Goal: Task Accomplishment & Management: Use online tool/utility

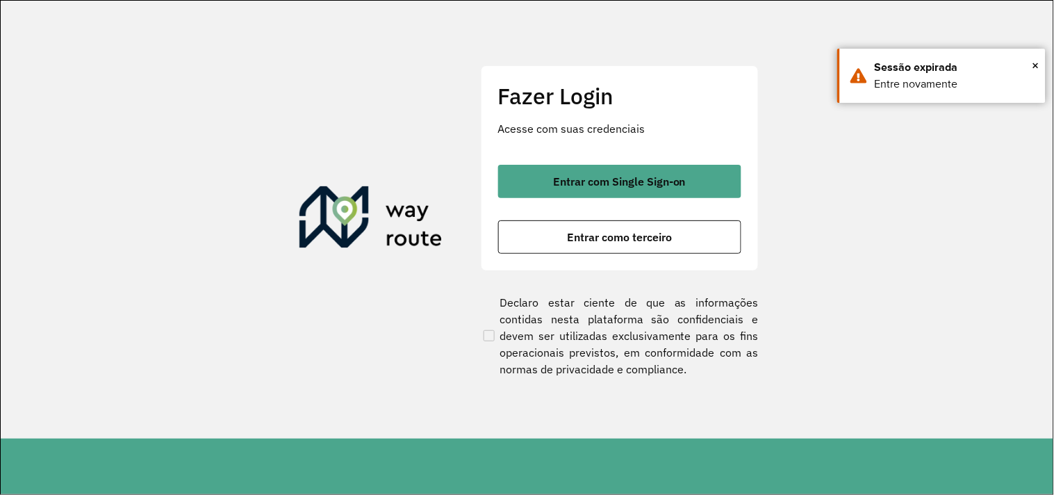
click at [605, 247] on button "Entrar como terceiro" at bounding box center [619, 236] width 243 height 33
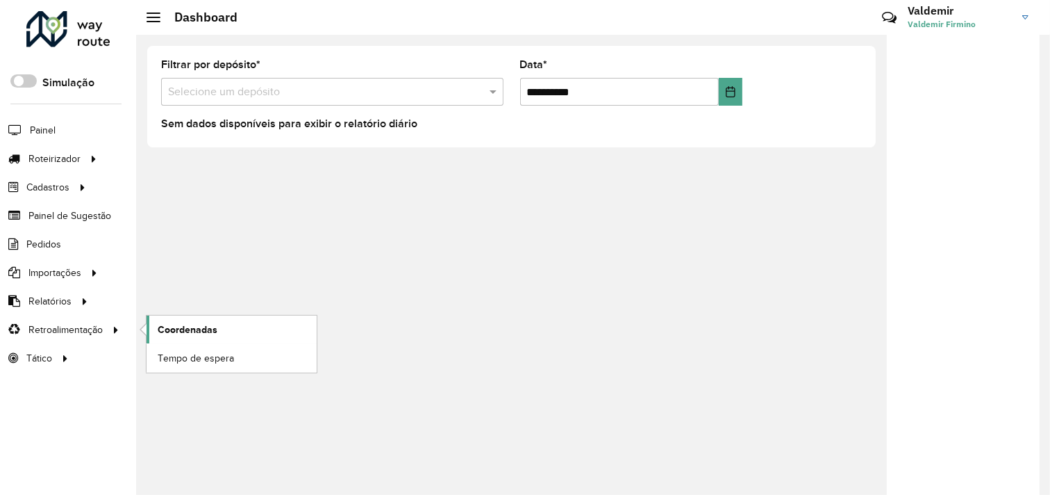
click at [189, 330] on span "Coordenadas" at bounding box center [188, 329] width 60 height 15
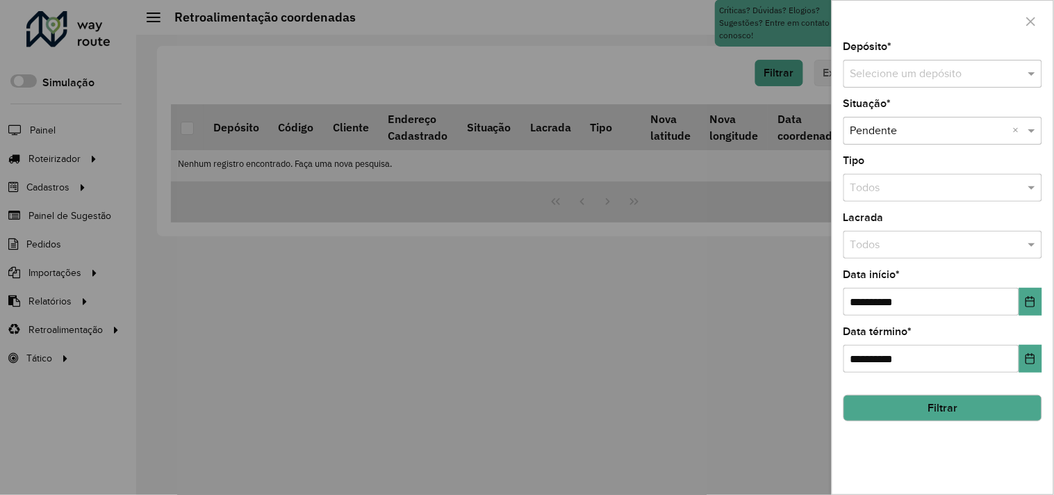
click at [886, 72] on input "text" at bounding box center [928, 74] width 157 height 17
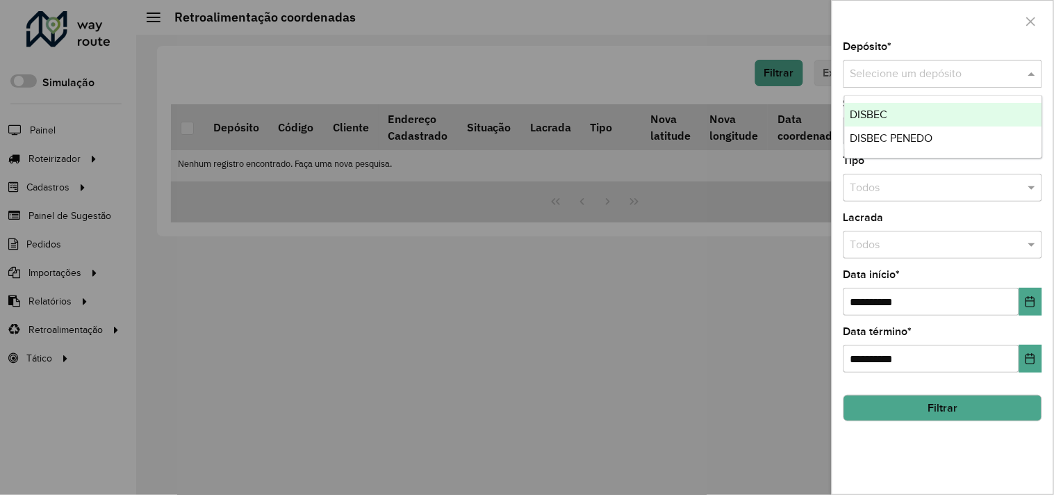
click at [898, 117] on div "DISBEC" at bounding box center [943, 115] width 197 height 24
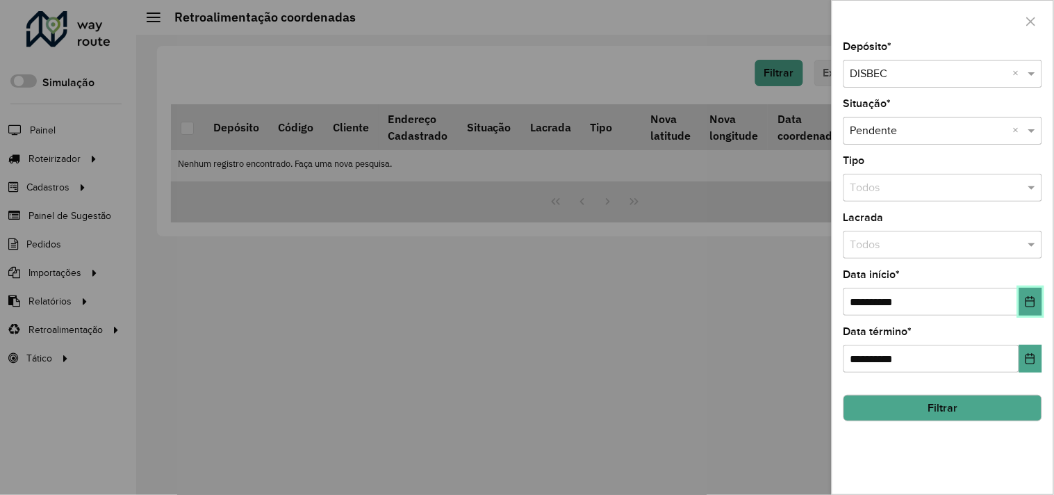
click at [1030, 304] on icon "Choose Date" at bounding box center [1029, 301] width 11 height 11
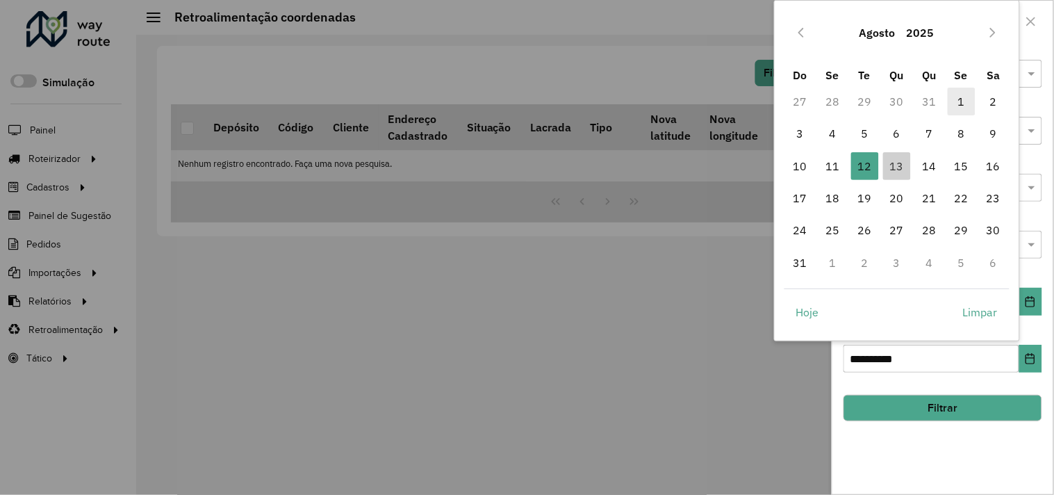
click at [966, 108] on span "1" at bounding box center [961, 102] width 28 height 28
type input "**********"
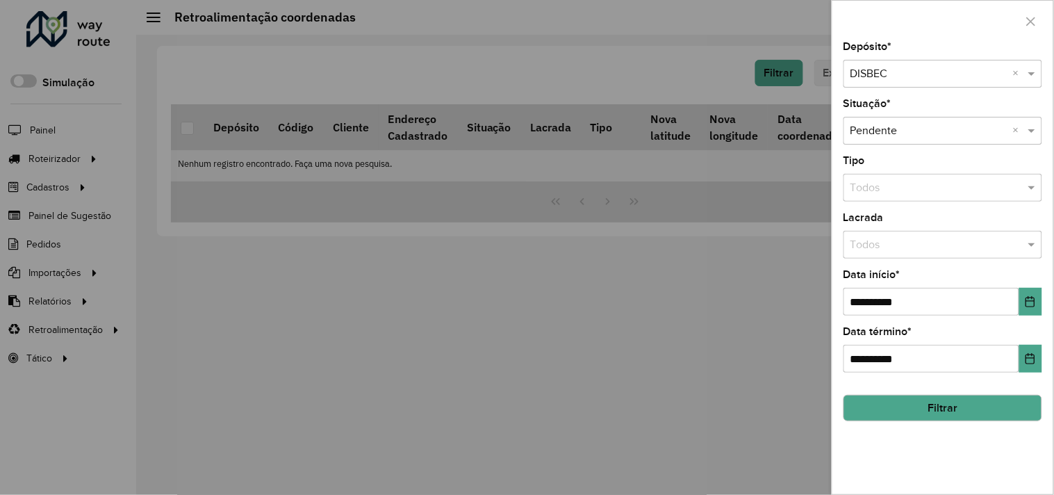
click at [936, 407] on button "Filtrar" at bounding box center [942, 407] width 199 height 26
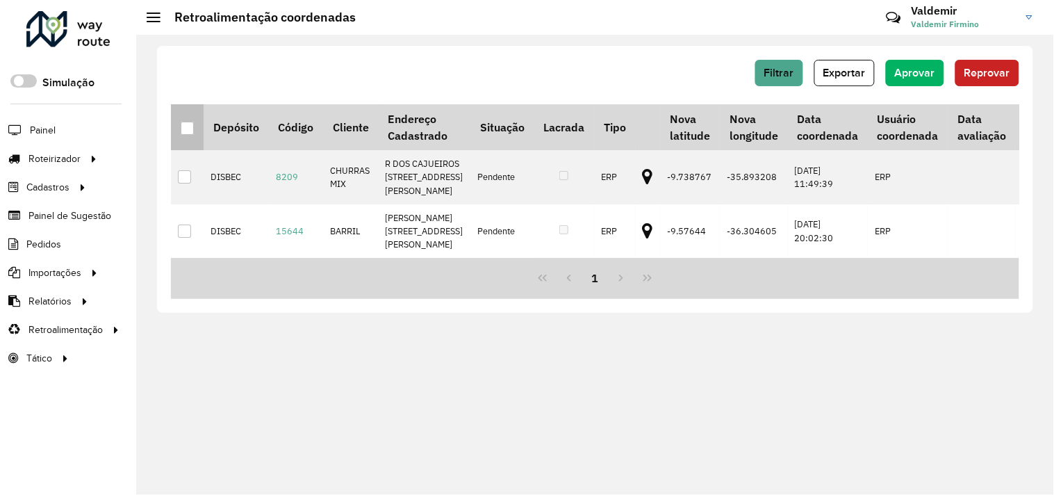
click at [190, 122] on div at bounding box center [187, 128] width 13 height 13
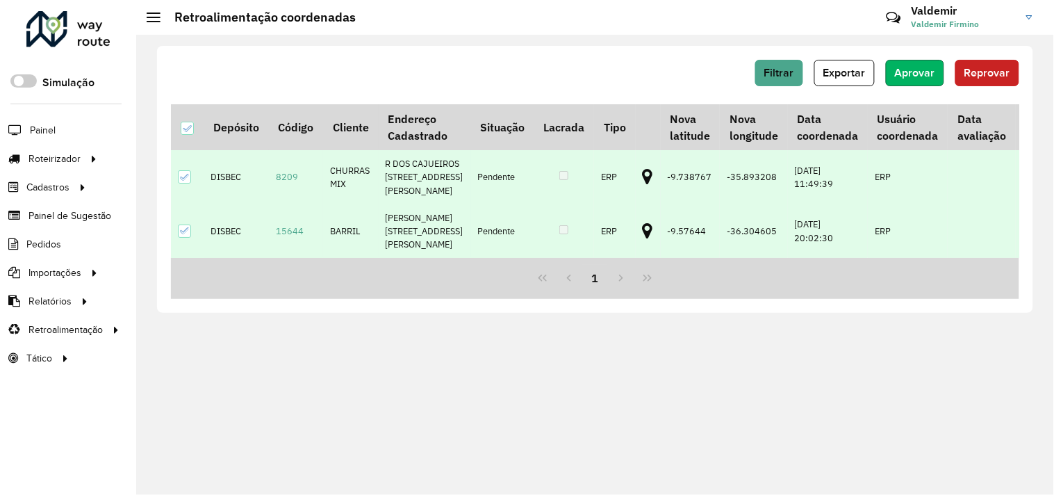
click at [908, 64] on button "Aprovar" at bounding box center [915, 73] width 58 height 26
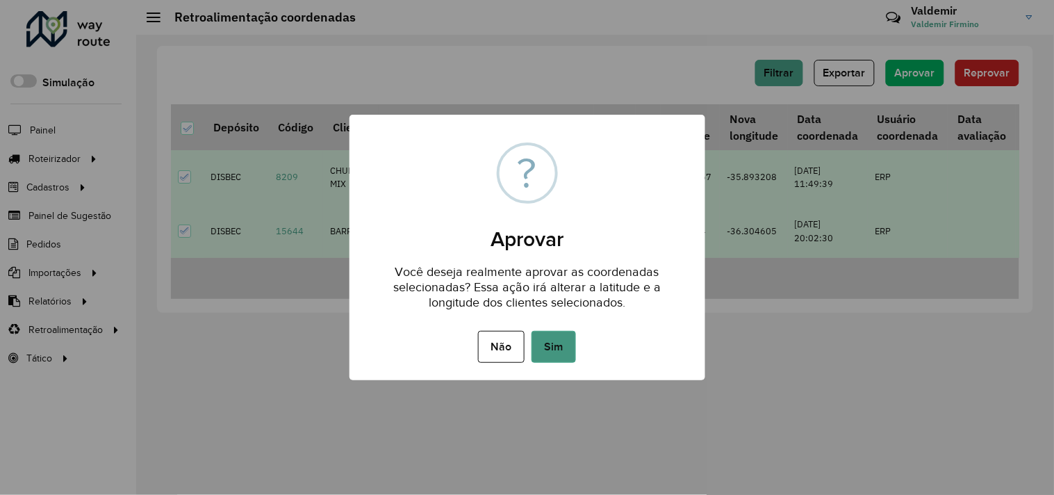
click at [556, 345] on button "Sim" at bounding box center [553, 347] width 44 height 32
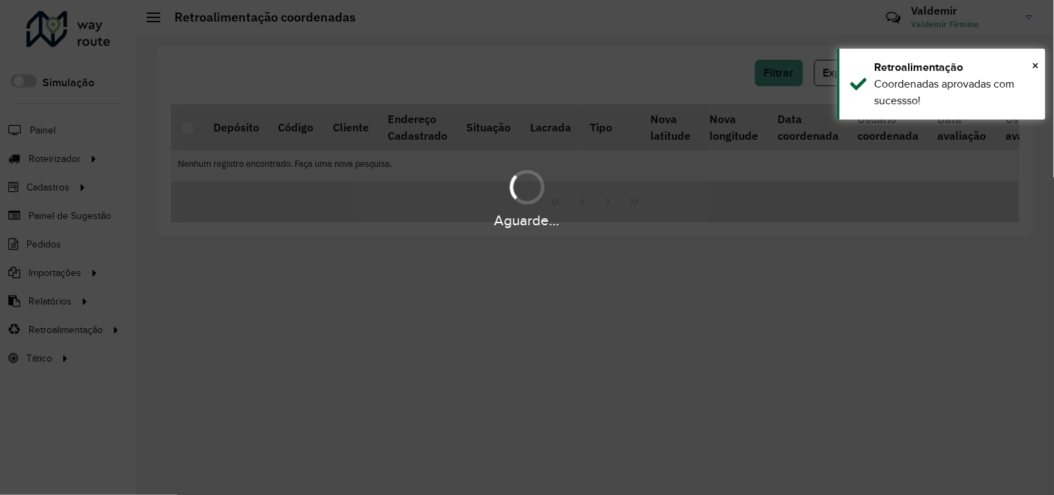
click at [774, 78] on hb-app "Aguarde... Pop-up bloqueado! Seu navegador bloqueou automáticamente a abertura …" at bounding box center [527, 247] width 1054 height 495
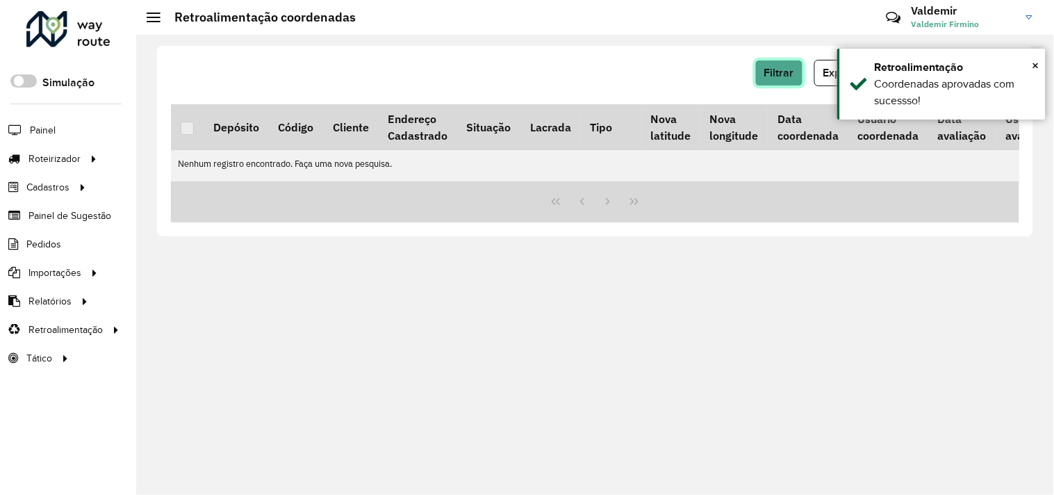
click at [774, 78] on button "Filtrar" at bounding box center [779, 73] width 48 height 26
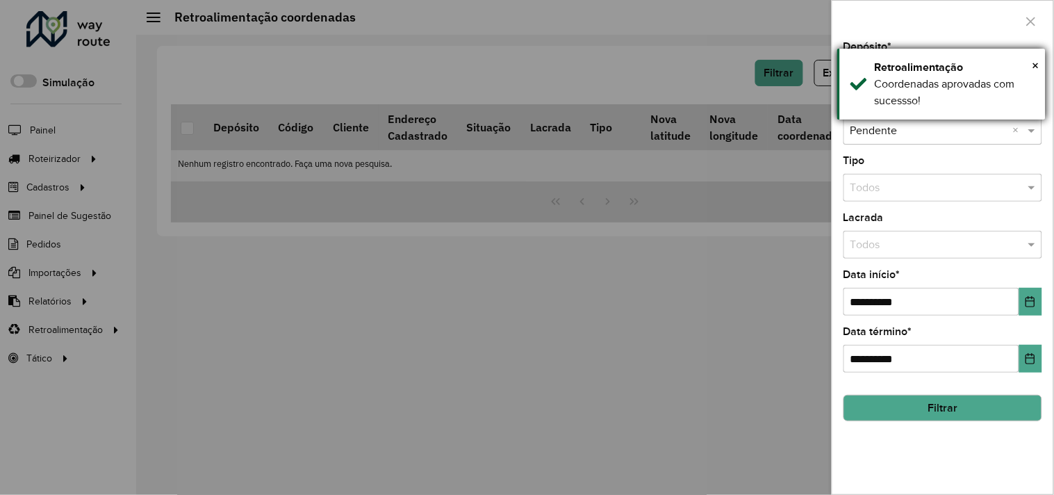
click at [901, 88] on div "Coordenadas aprovadas com sucessso!" at bounding box center [954, 92] width 160 height 33
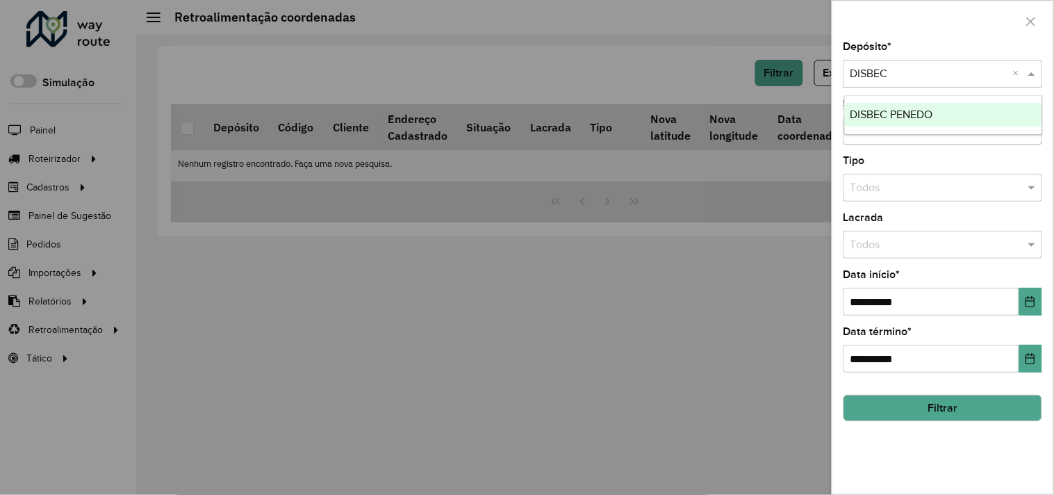
click at [889, 78] on input "text" at bounding box center [928, 74] width 157 height 17
drag, startPoint x: 888, startPoint y: 97, endPoint x: 887, endPoint y: 104, distance: 7.0
click at [888, 99] on ng-dropdown-panel "DISBEC PENEDO" at bounding box center [943, 115] width 199 height 40
click at [887, 104] on div "DISBEC PENEDO" at bounding box center [943, 115] width 197 height 24
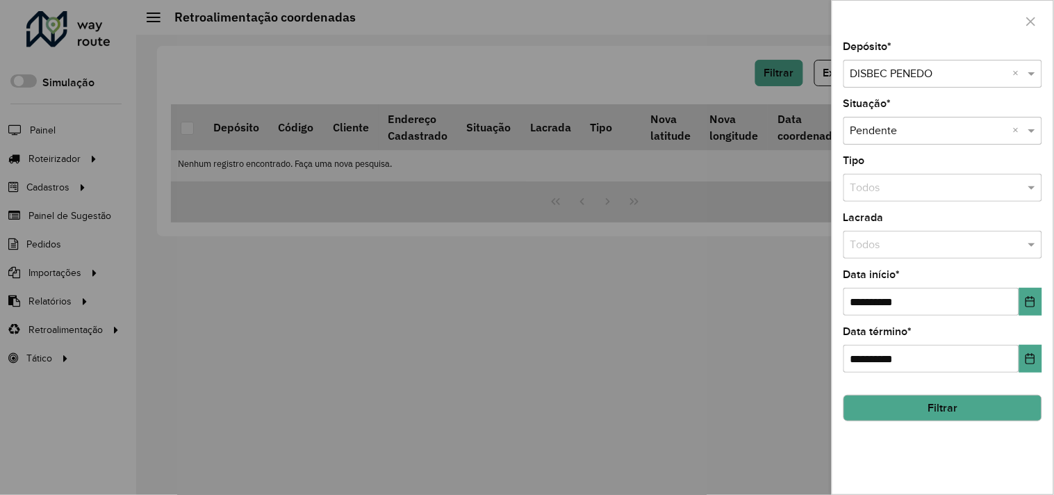
click at [886, 406] on button "Filtrar" at bounding box center [942, 407] width 199 height 26
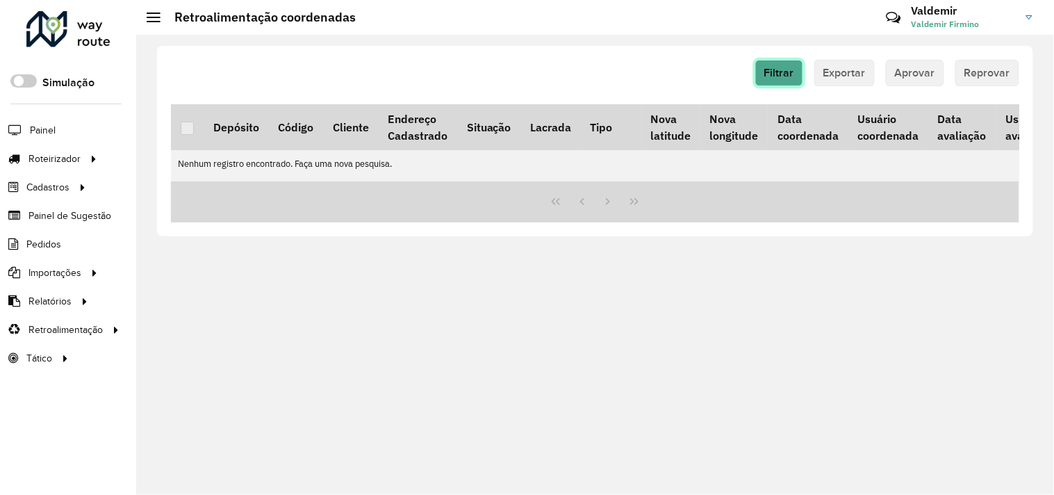
click at [780, 82] on button "Filtrar" at bounding box center [779, 73] width 48 height 26
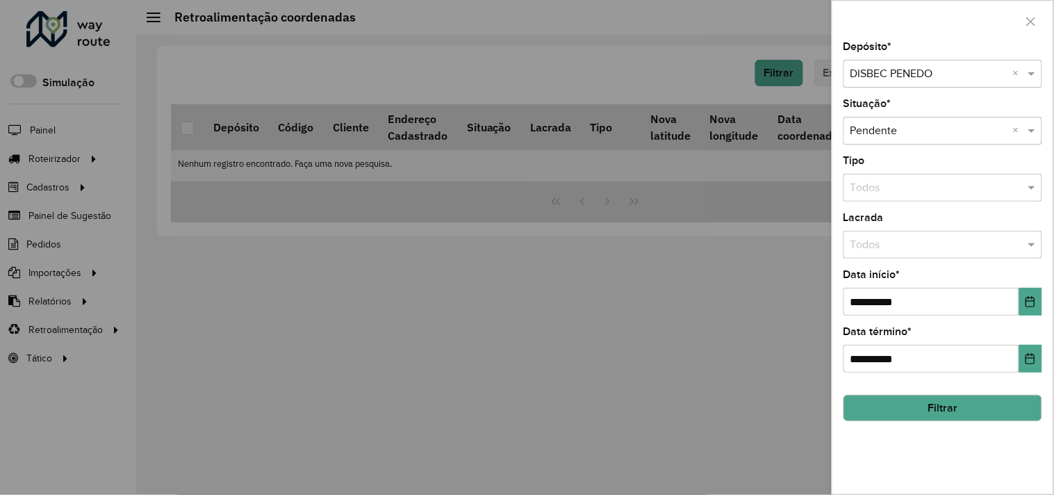
click at [878, 75] on input "text" at bounding box center [928, 74] width 157 height 17
click at [879, 103] on div "DISBEC" at bounding box center [943, 115] width 197 height 24
click at [633, 294] on div at bounding box center [527, 247] width 1054 height 495
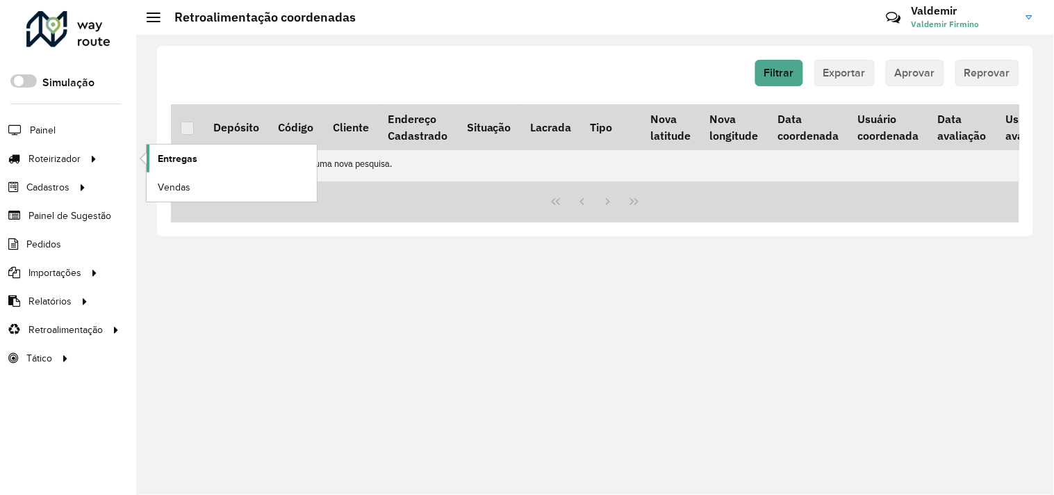
click at [192, 156] on span "Entregas" at bounding box center [178, 158] width 40 height 15
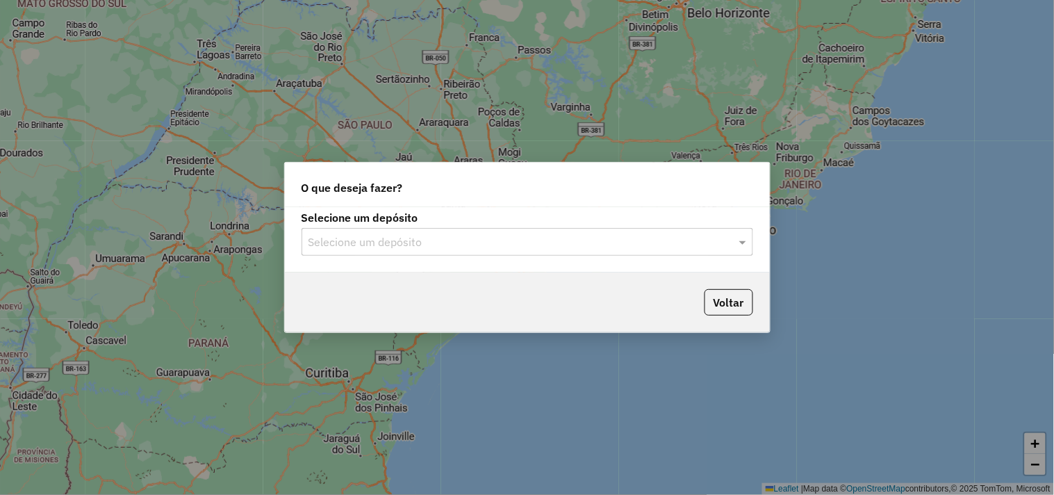
click at [355, 245] on input "text" at bounding box center [513, 242] width 410 height 17
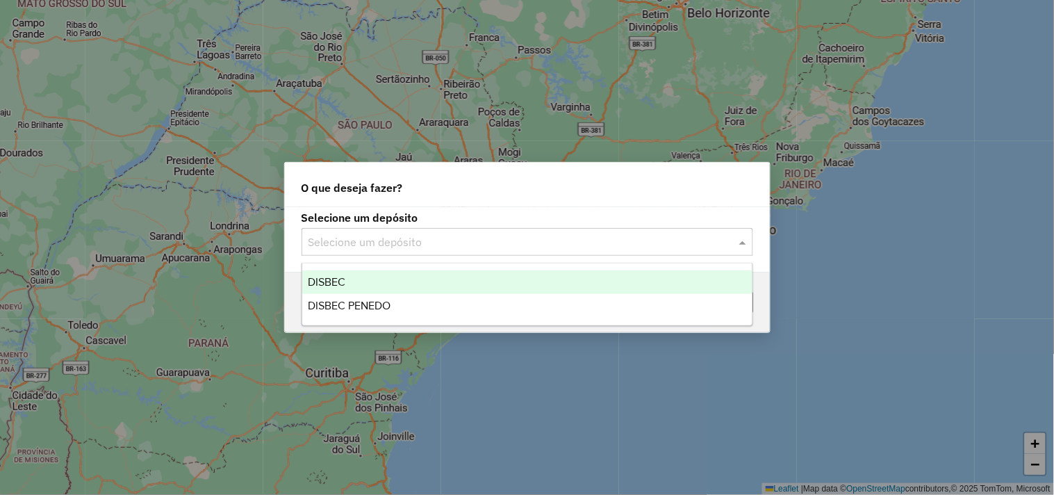
click at [362, 279] on div "DISBEC" at bounding box center [527, 282] width 450 height 24
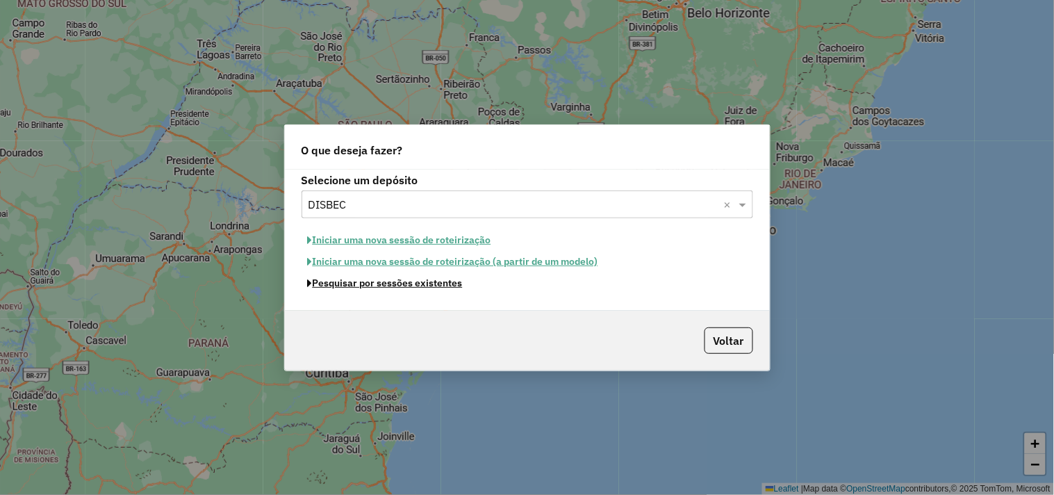
click at [415, 281] on button "Pesquisar por sessões existentes" at bounding box center [384, 283] width 167 height 22
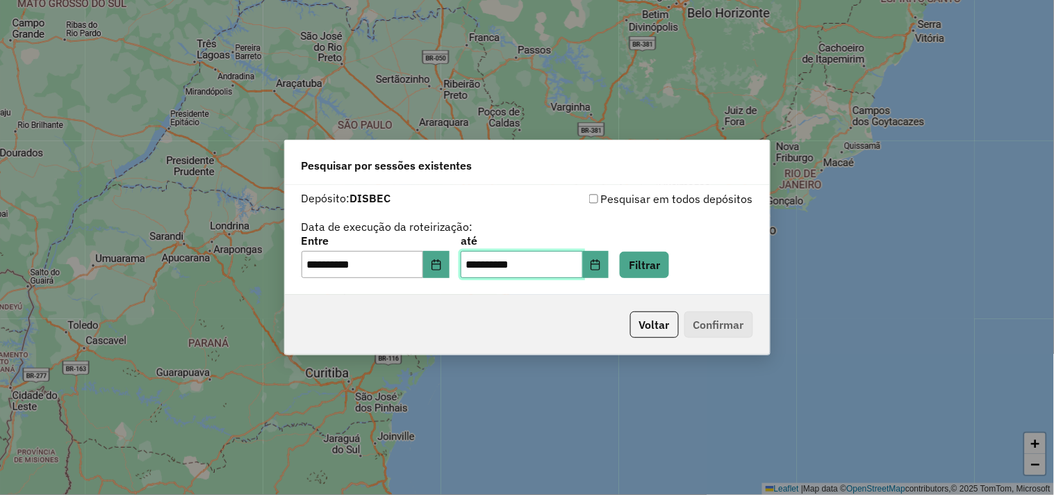
click at [488, 267] on input "**********" at bounding box center [521, 265] width 122 height 28
type input "*********"
type input "**********"
drag, startPoint x: 318, startPoint y: 267, endPoint x: 314, endPoint y: 304, distance: 37.0
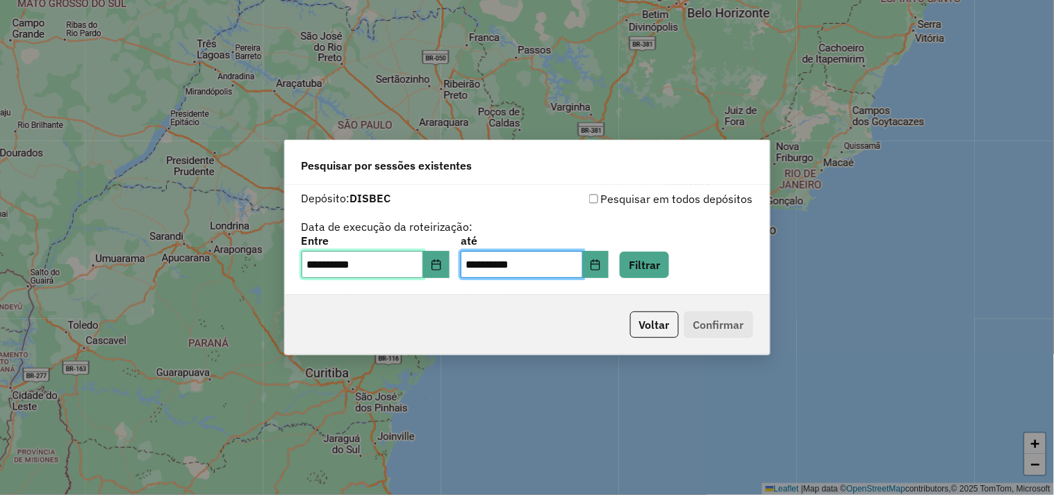
click at [317, 266] on input "**********" at bounding box center [362, 265] width 122 height 28
type input "**********"
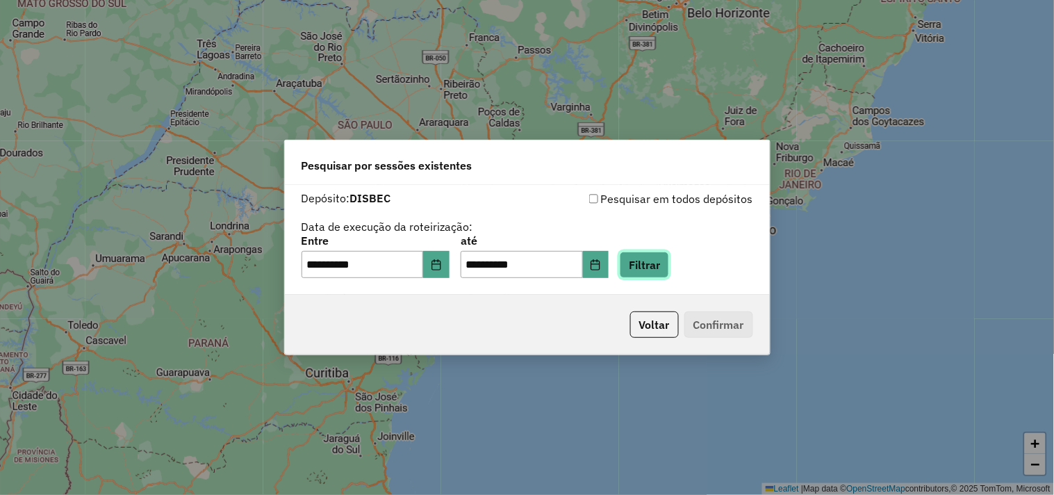
click at [660, 266] on button "Filtrar" at bounding box center [644, 264] width 49 height 26
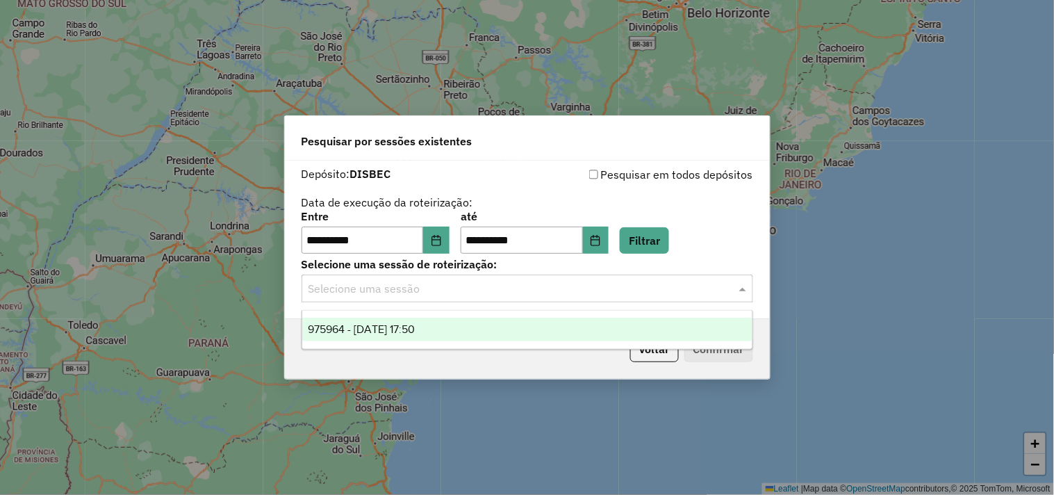
click at [472, 293] on input "text" at bounding box center [513, 289] width 410 height 17
click at [465, 322] on div "975964 - 07/08/2025 17:50" at bounding box center [527, 329] width 450 height 24
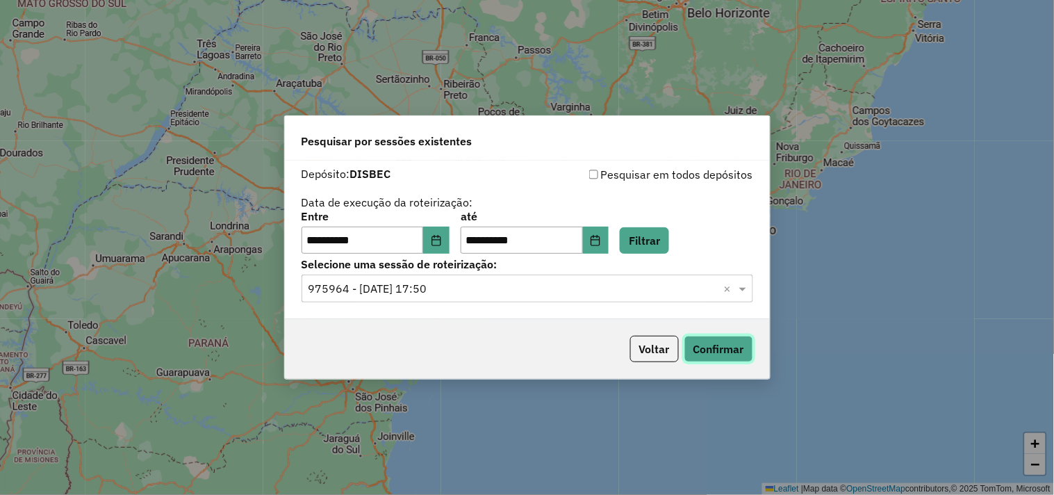
click at [707, 343] on button "Confirmar" at bounding box center [718, 348] width 69 height 26
click at [644, 350] on button "Voltar" at bounding box center [654, 348] width 49 height 26
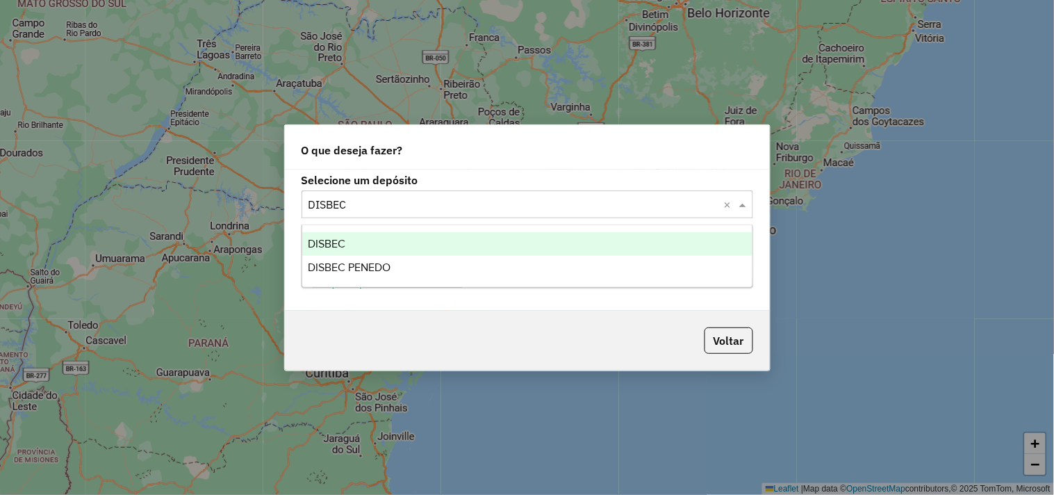
click at [408, 206] on input "text" at bounding box center [513, 205] width 410 height 17
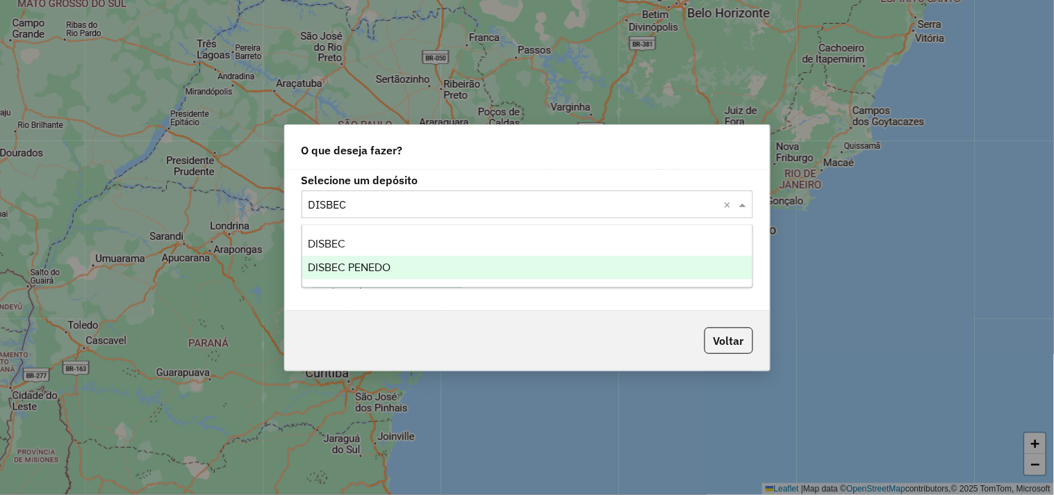
click at [394, 261] on div "DISBEC PENEDO" at bounding box center [527, 268] width 450 height 24
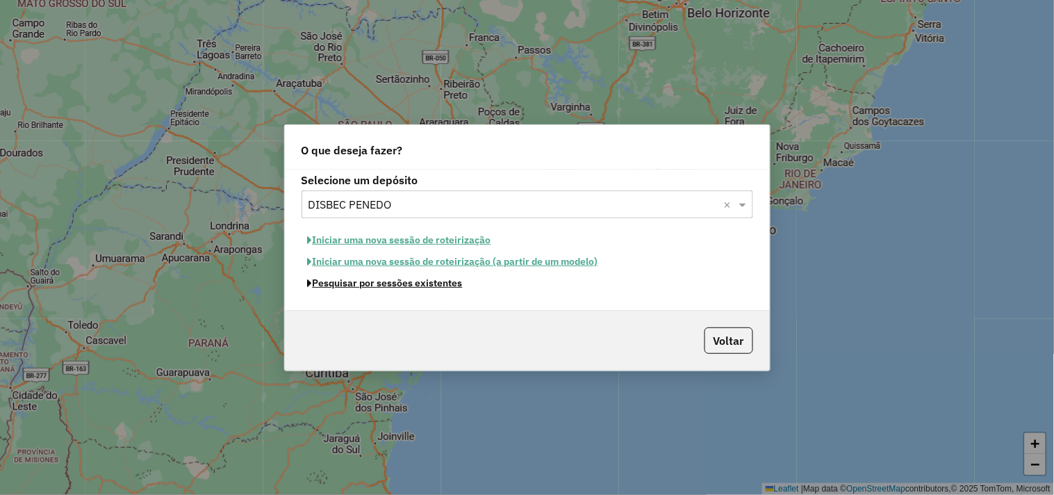
click at [388, 289] on button "Pesquisar por sessões existentes" at bounding box center [384, 283] width 167 height 22
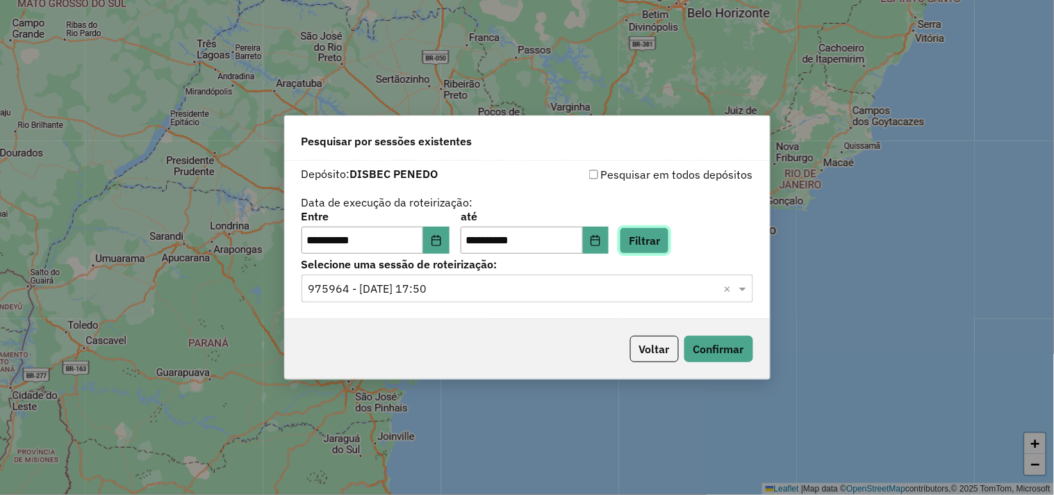
click at [656, 238] on button "Filtrar" at bounding box center [644, 240] width 49 height 26
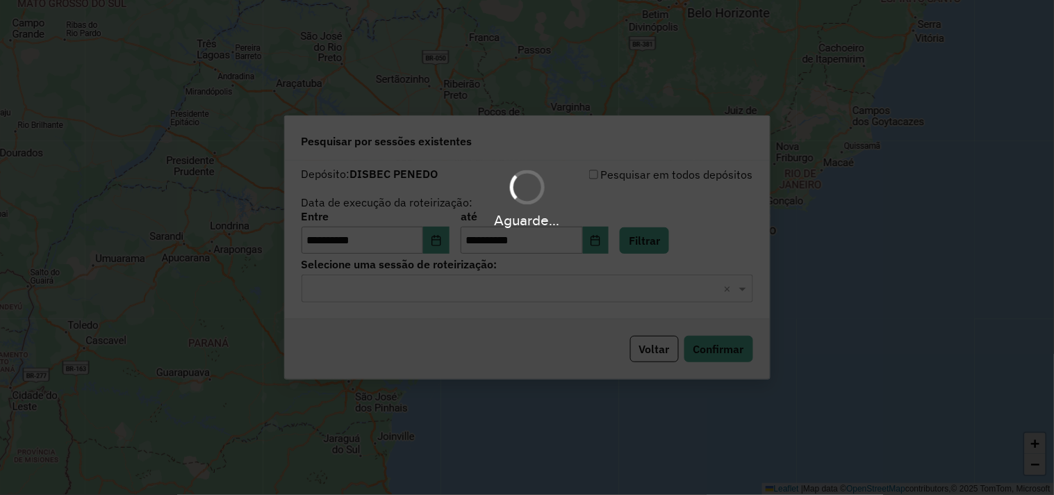
click at [462, 294] on input "text" at bounding box center [513, 289] width 410 height 17
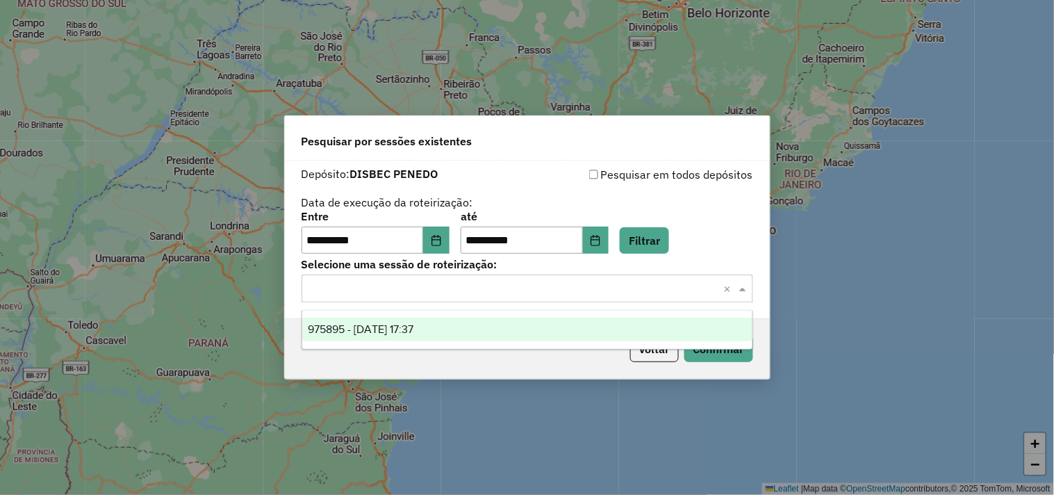
click at [467, 327] on div "975895 - 07/08/2025 17:37" at bounding box center [527, 329] width 450 height 24
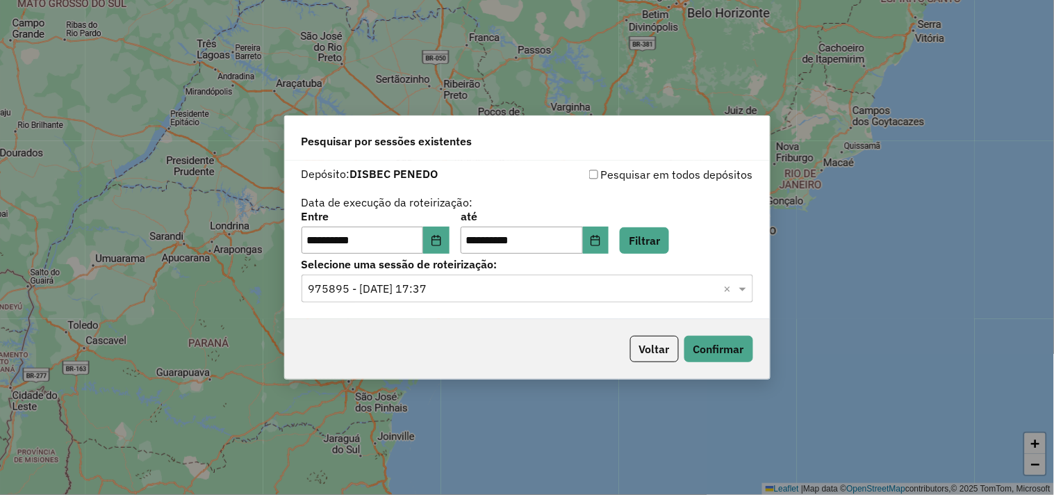
click at [697, 335] on div "Voltar Confirmar" at bounding box center [527, 349] width 485 height 60
click at [697, 342] on button "Confirmar" at bounding box center [718, 348] width 69 height 26
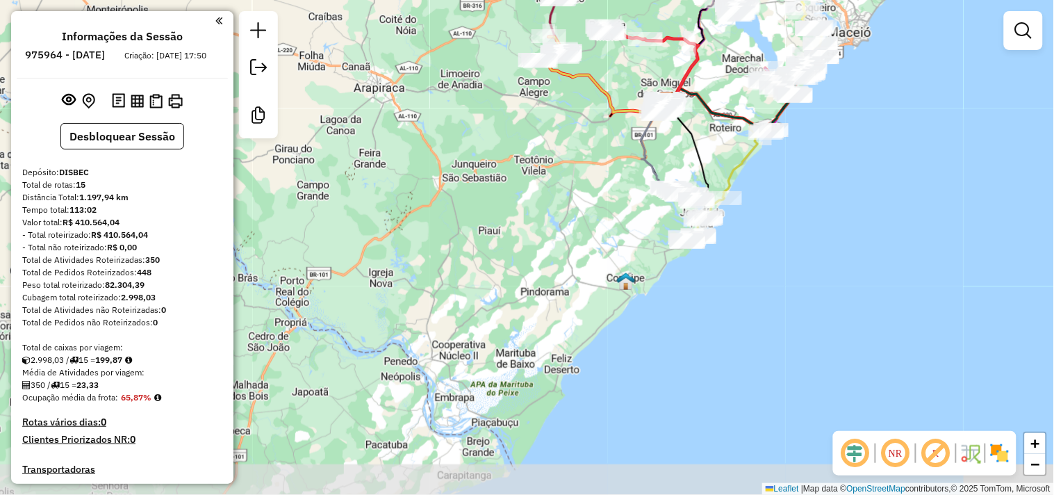
drag, startPoint x: 434, startPoint y: 363, endPoint x: 565, endPoint y: 213, distance: 198.9
click at [565, 213] on div "Janela de atendimento Grade de atendimento Capacidade Transportadoras Veículos …" at bounding box center [527, 247] width 1054 height 495
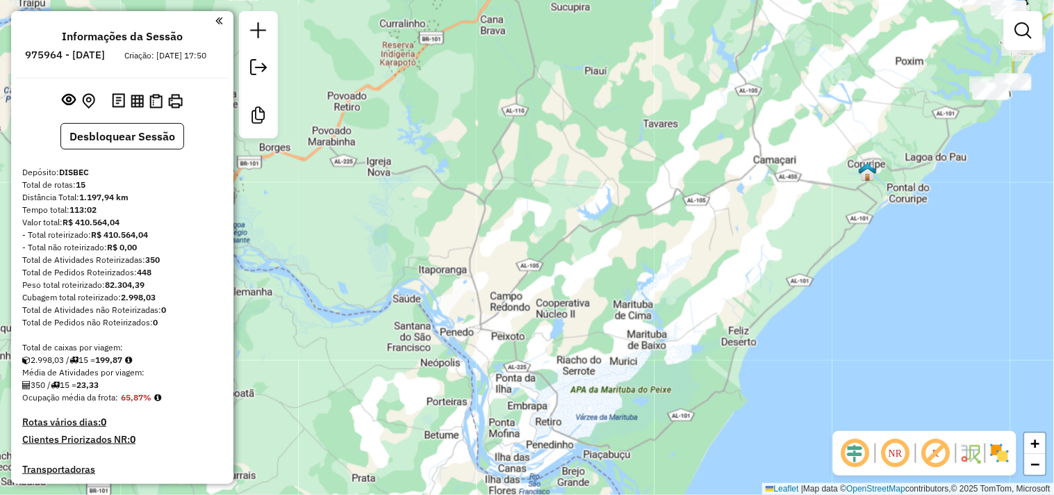
drag, startPoint x: 445, startPoint y: 399, endPoint x: 465, endPoint y: 377, distance: 30.0
click at [465, 377] on div "Janela de atendimento Grade de atendimento Capacidade Transportadoras Veículos …" at bounding box center [527, 247] width 1054 height 495
